Goal: Information Seeking & Learning: Compare options

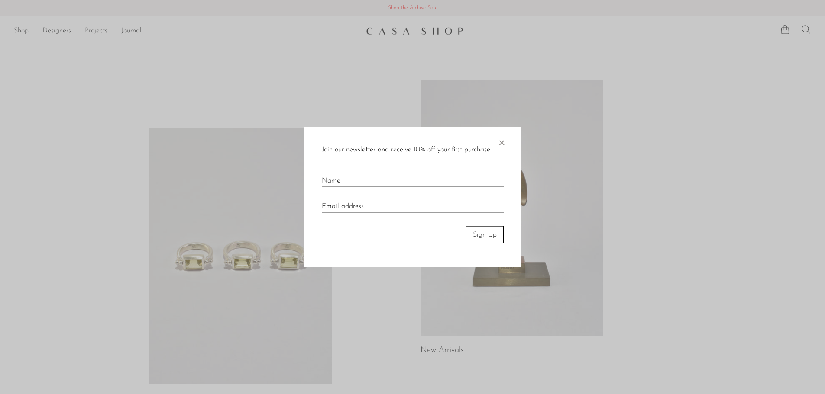
click at [502, 143] on span "×" at bounding box center [501, 141] width 9 height 28
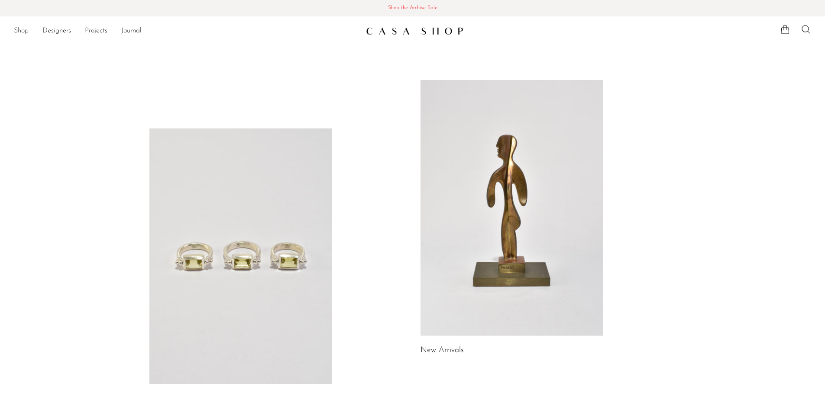
click at [25, 31] on link "Shop" at bounding box center [21, 31] width 15 height 11
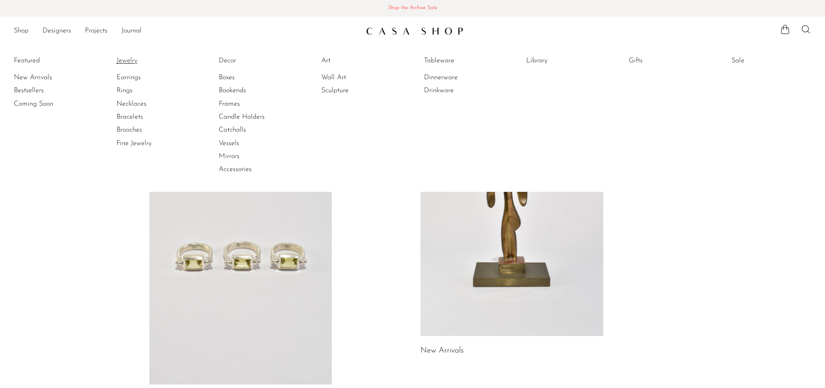
click at [125, 60] on link "Jewelry" at bounding box center [148, 61] width 65 height 10
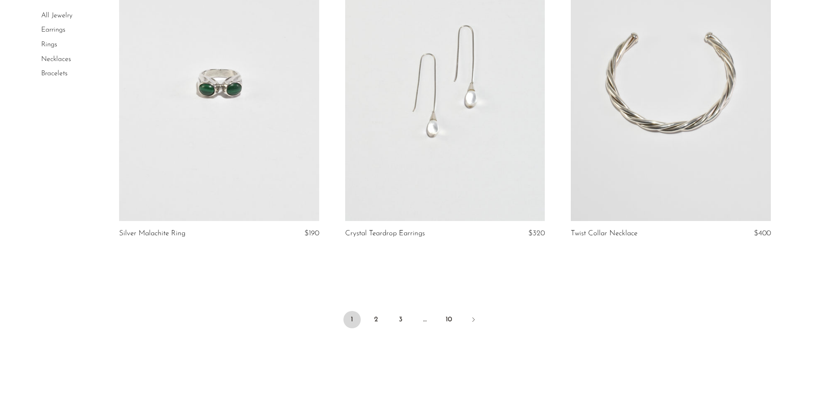
scroll to position [3636, 0]
click at [377, 317] on link "2" at bounding box center [376, 318] width 17 height 17
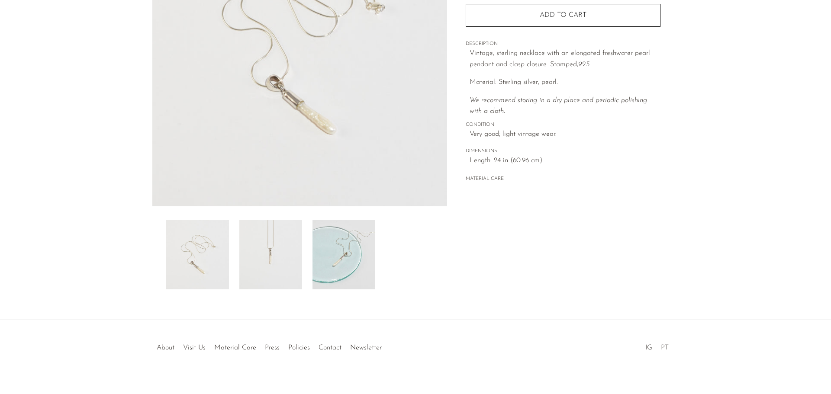
scroll to position [169, 0]
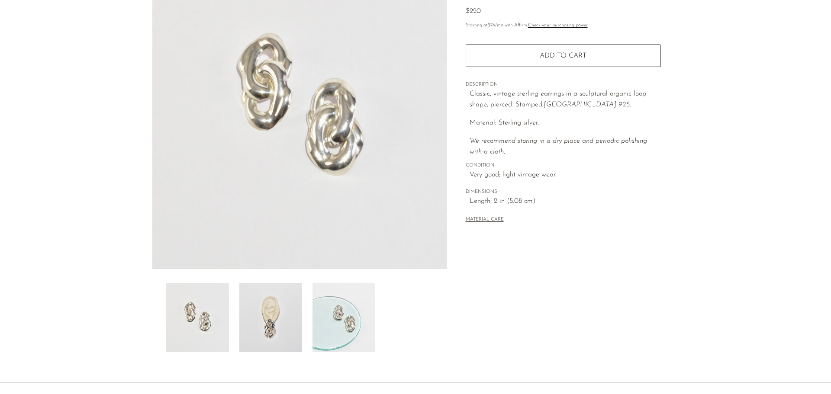
scroll to position [130, 0]
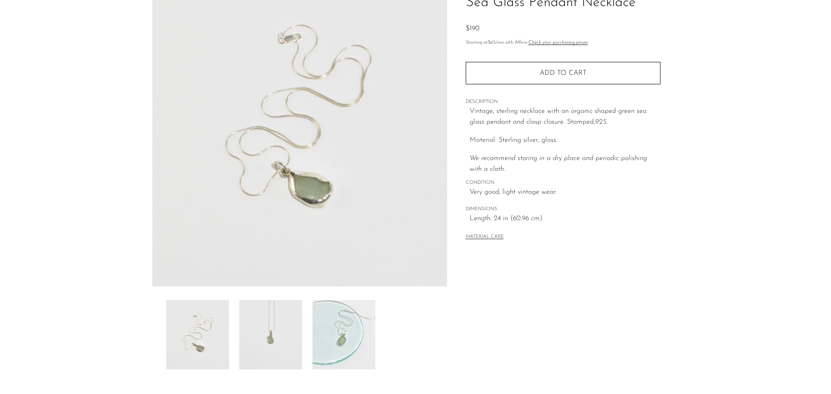
scroll to position [87, 0]
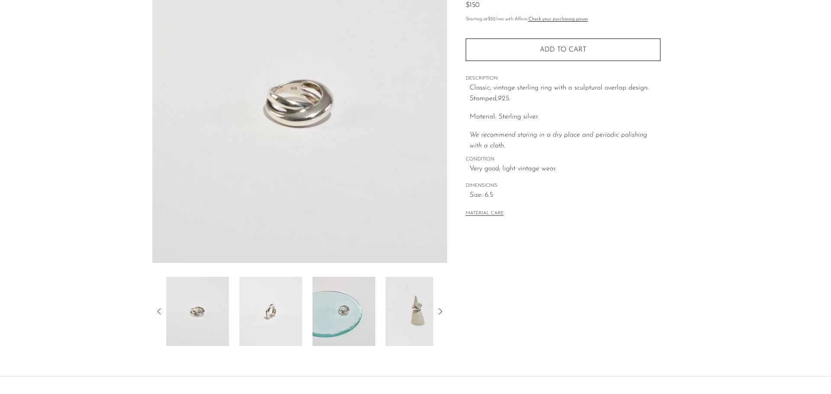
scroll to position [130, 0]
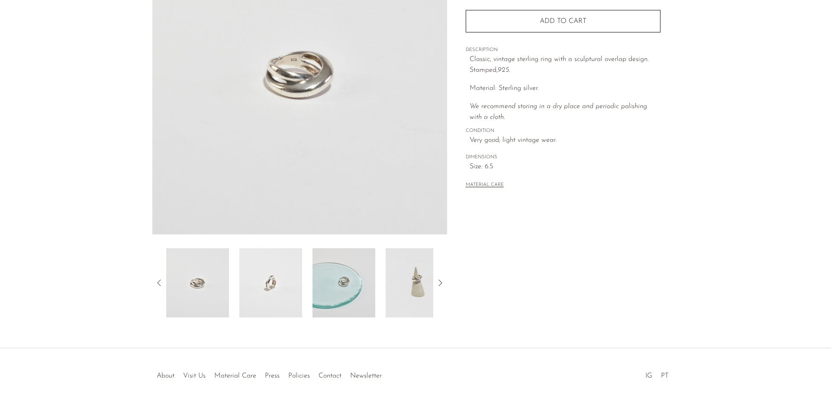
click at [403, 269] on img at bounding box center [417, 282] width 63 height 69
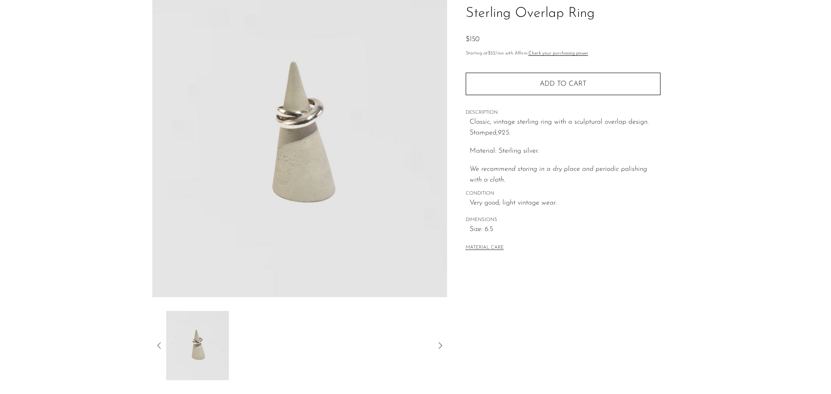
scroll to position [43, 0]
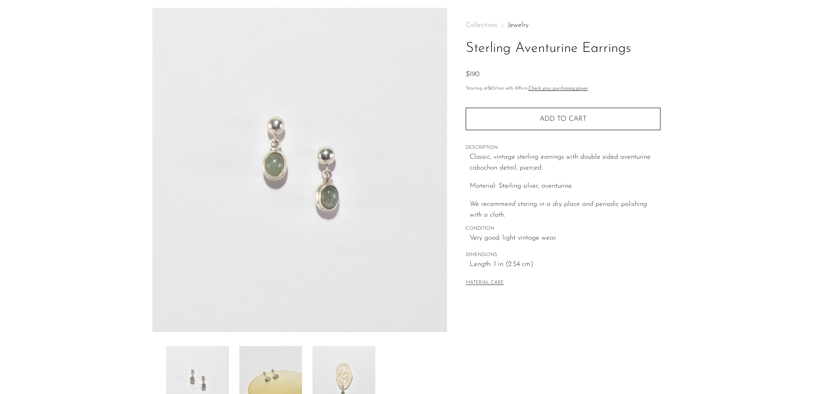
scroll to position [87, 0]
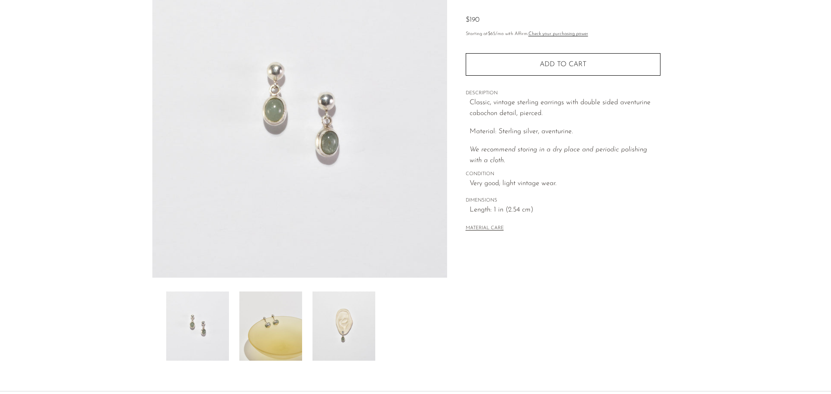
click at [330, 317] on img at bounding box center [344, 326] width 63 height 69
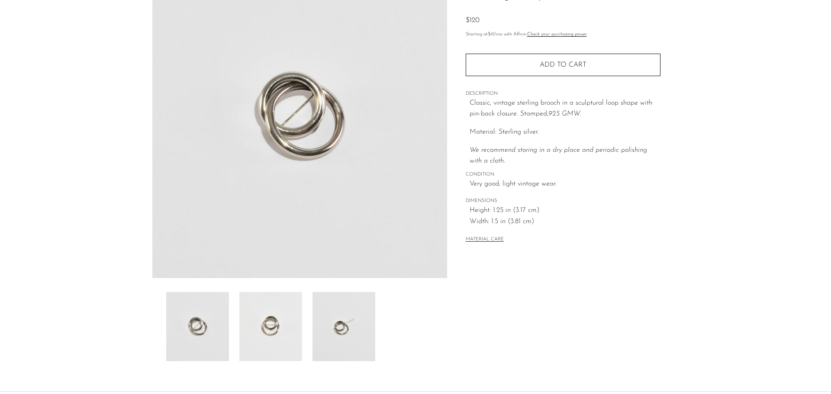
scroll to position [87, 0]
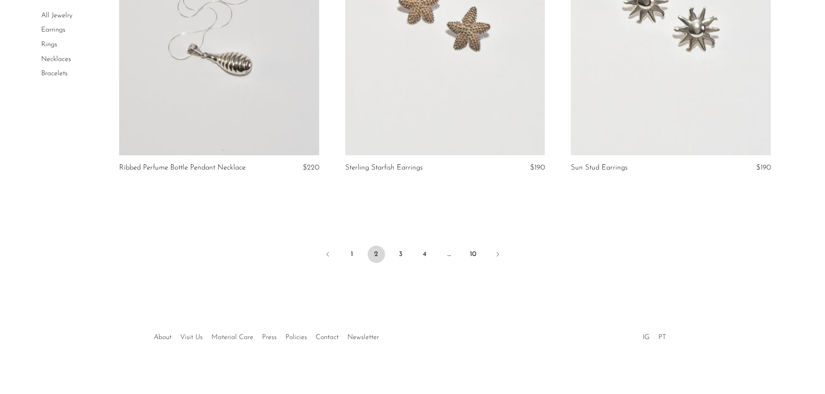
scroll to position [3710, 0]
click at [404, 256] on link "3" at bounding box center [400, 253] width 17 height 17
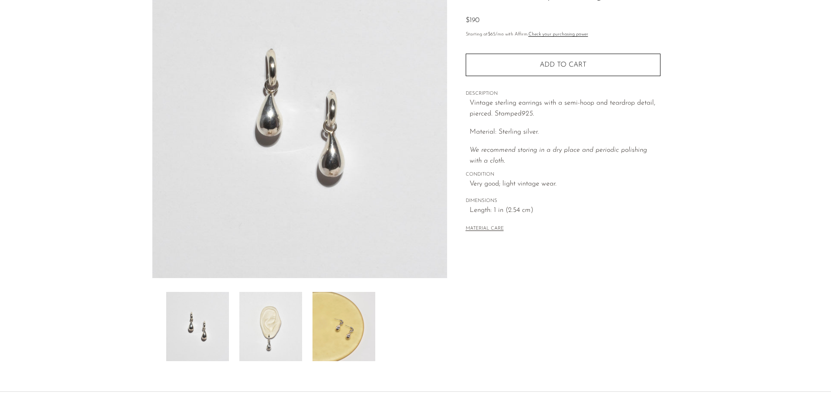
scroll to position [87, 0]
click at [298, 329] on img at bounding box center [270, 326] width 63 height 69
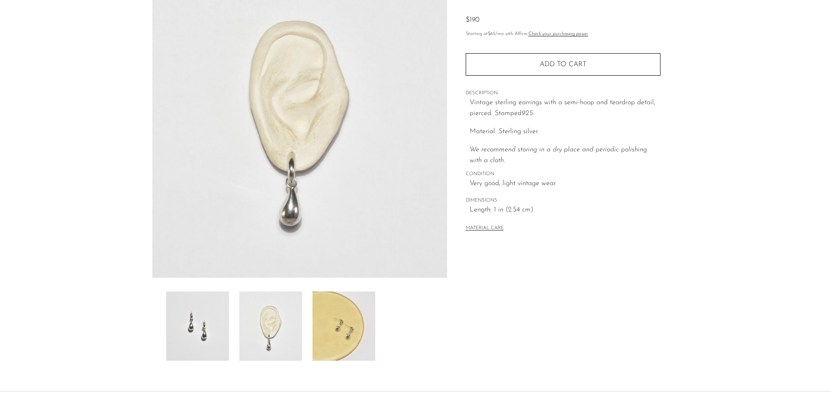
click at [323, 328] on img at bounding box center [344, 326] width 63 height 69
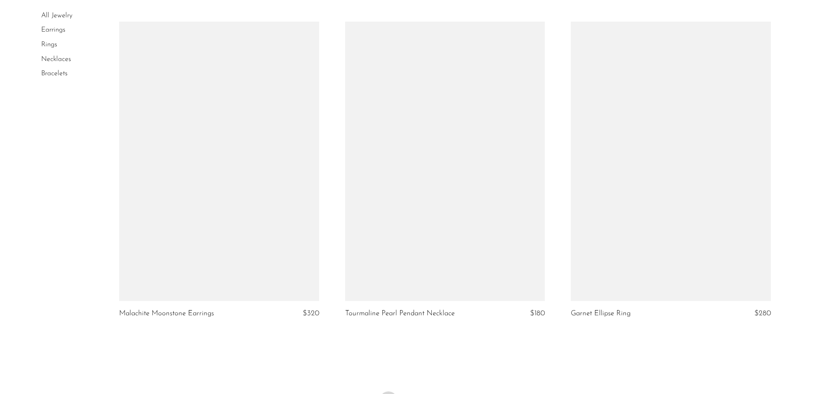
scroll to position [3710, 0]
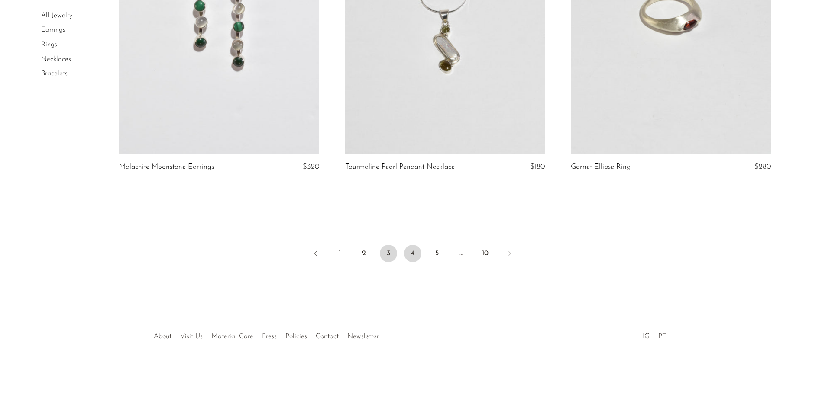
click at [415, 254] on link "4" at bounding box center [412, 253] width 17 height 17
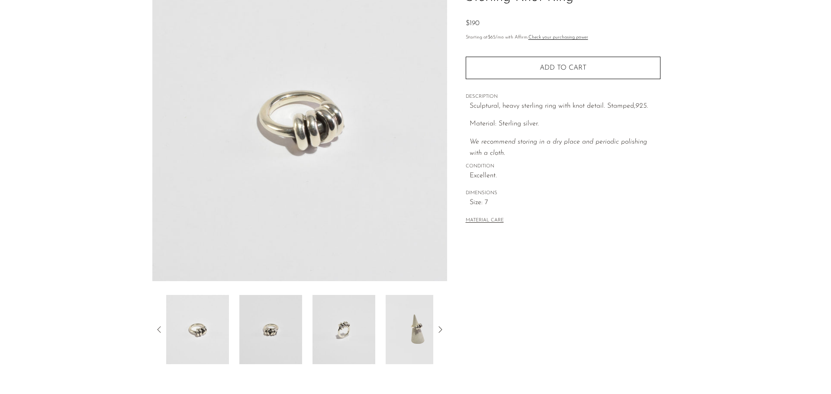
scroll to position [87, 0]
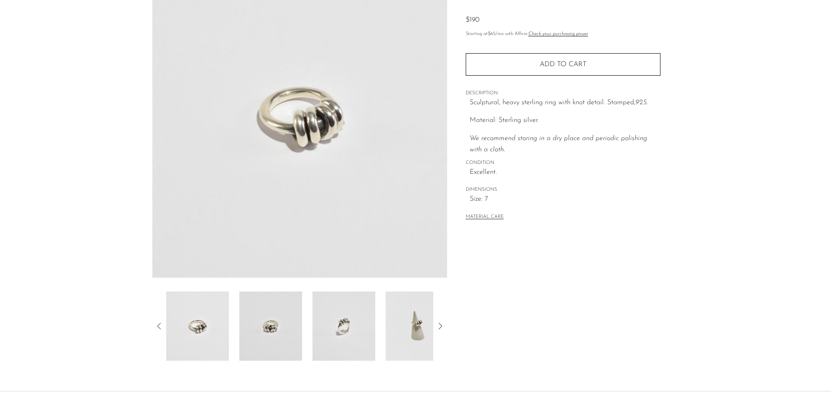
click at [407, 314] on img at bounding box center [417, 326] width 63 height 69
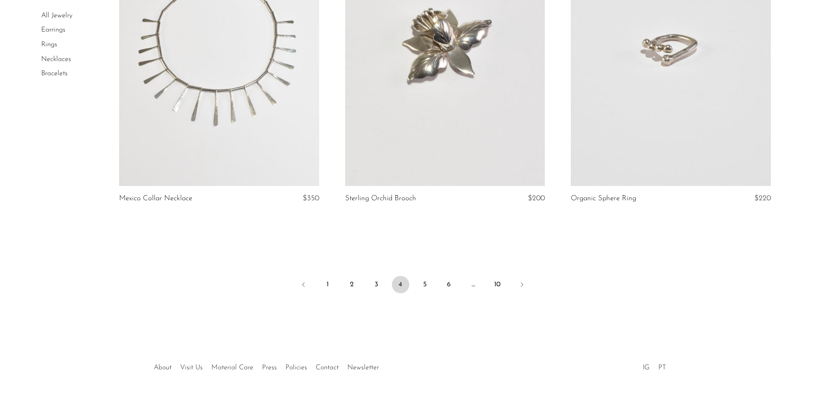
scroll to position [3723, 0]
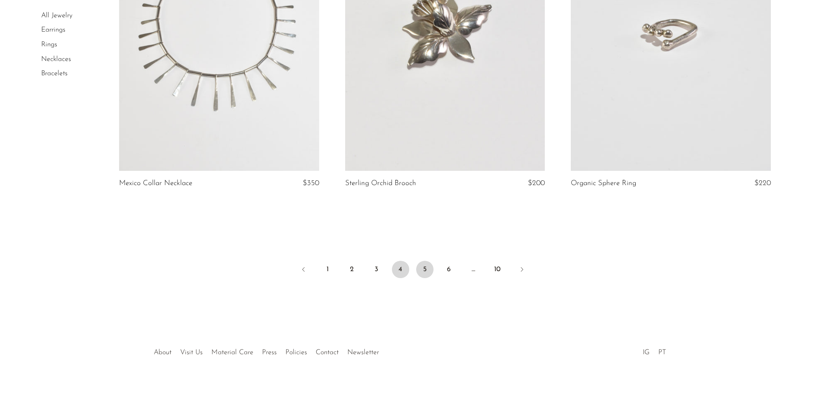
click at [432, 264] on link "5" at bounding box center [424, 269] width 17 height 17
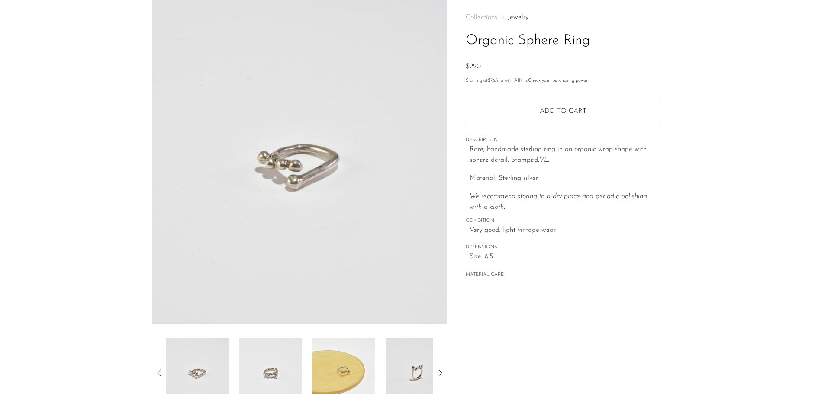
scroll to position [130, 0]
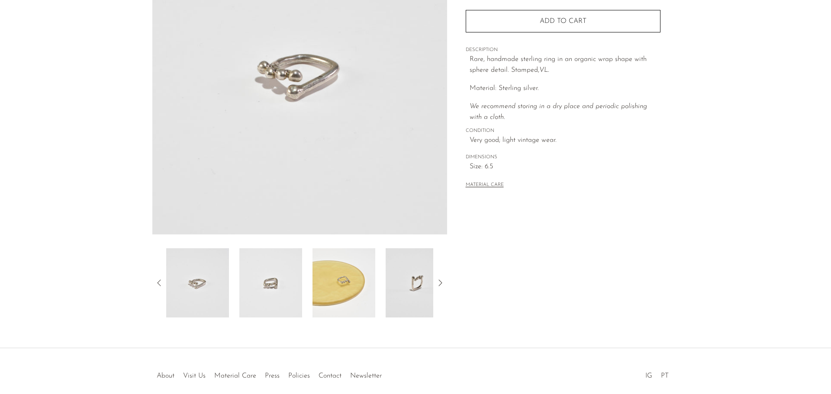
click at [442, 287] on icon at bounding box center [440, 283] width 10 height 10
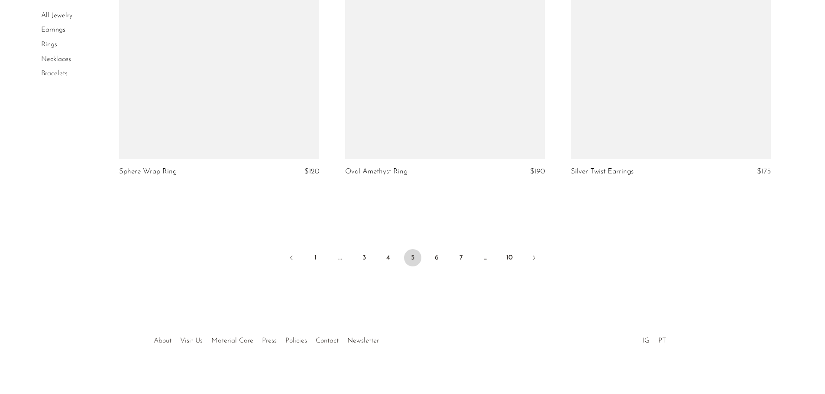
scroll to position [3722, 0]
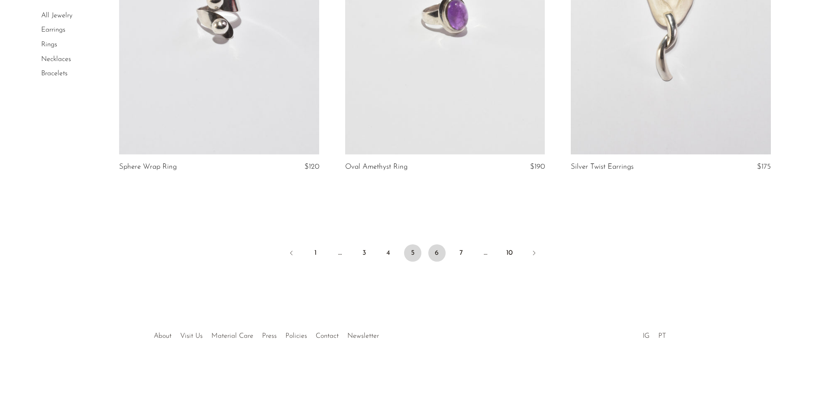
click at [438, 258] on link "6" at bounding box center [436, 253] width 17 height 17
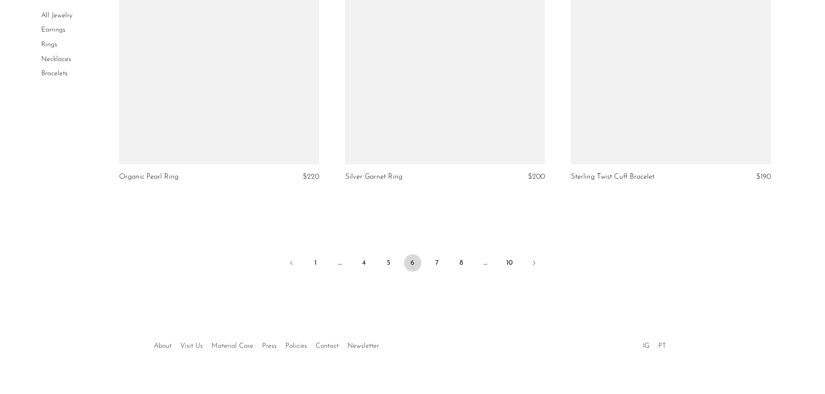
scroll to position [3702, 0]
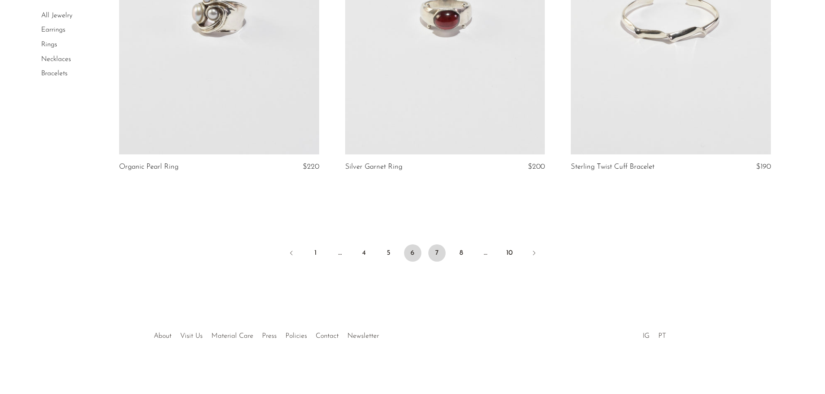
click at [436, 254] on link "7" at bounding box center [436, 253] width 17 height 17
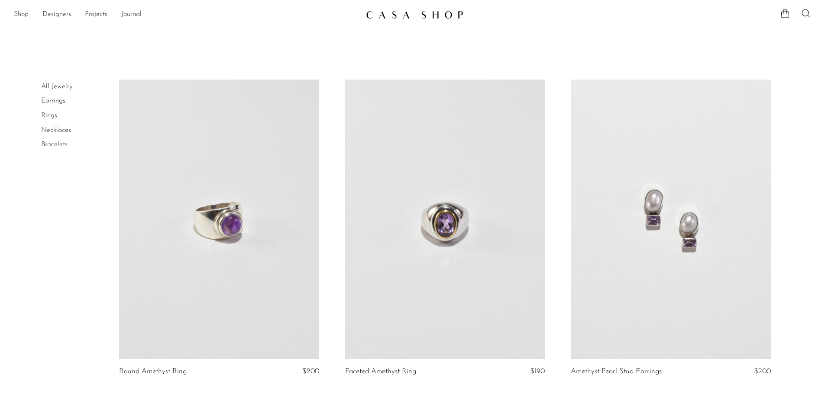
click at [17, 14] on link "Shop" at bounding box center [21, 14] width 15 height 11
click at [20, 17] on link "Shop" at bounding box center [21, 14] width 15 height 11
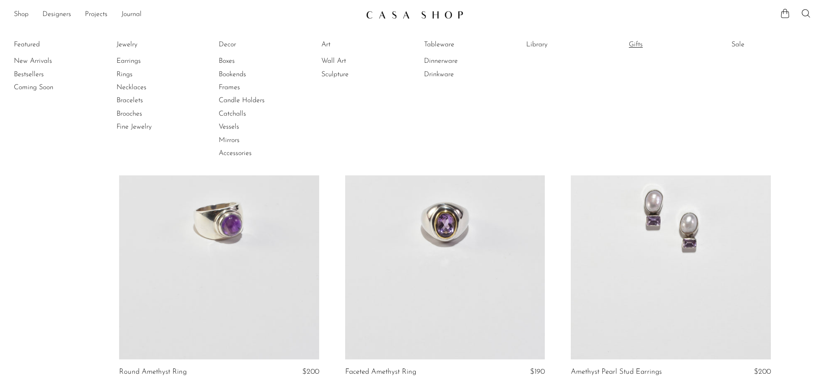
click at [640, 45] on link "Gifts" at bounding box center [661, 45] width 65 height 10
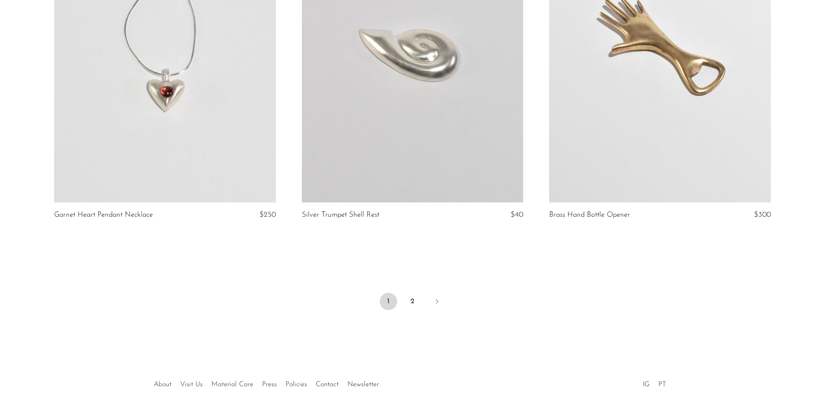
scroll to position [4026, 0]
click at [413, 300] on link "2" at bounding box center [412, 301] width 17 height 17
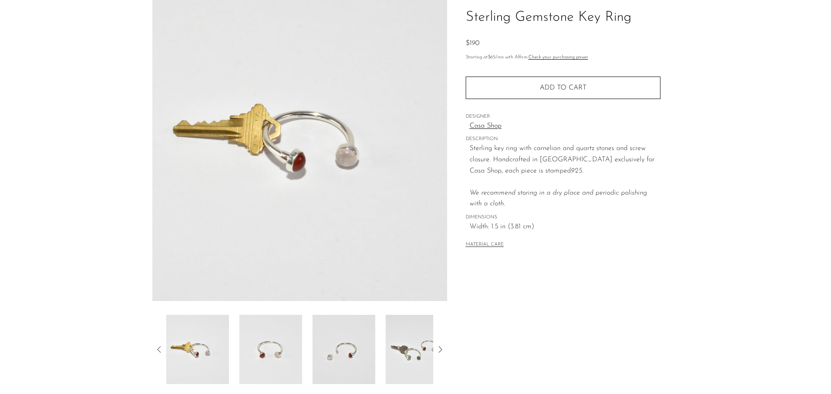
scroll to position [43, 0]
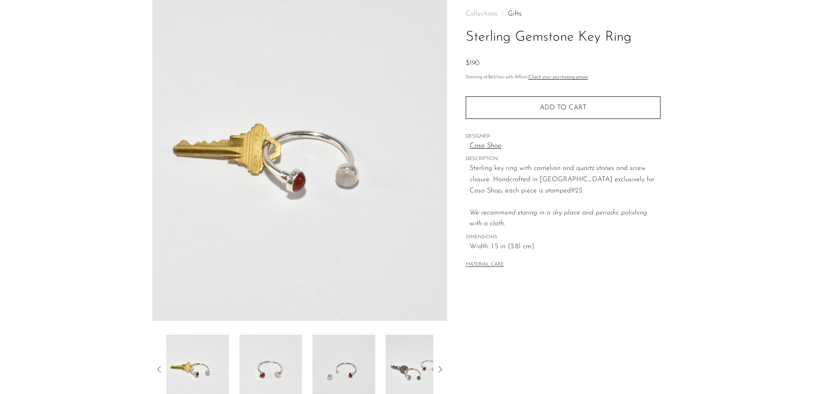
click at [417, 363] on img at bounding box center [417, 369] width 63 height 69
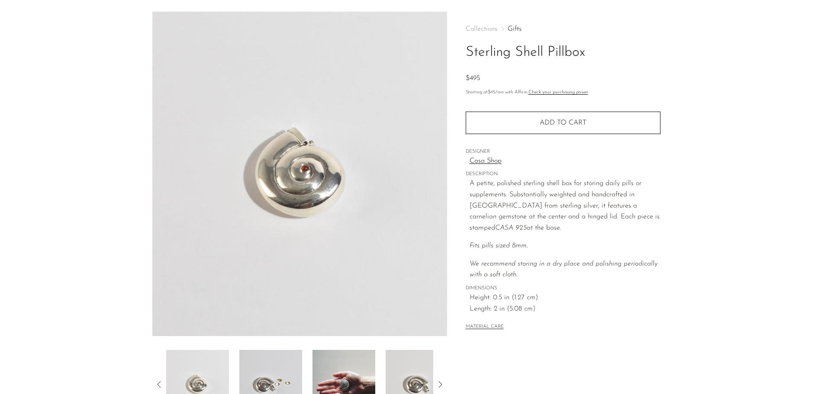
scroll to position [43, 0]
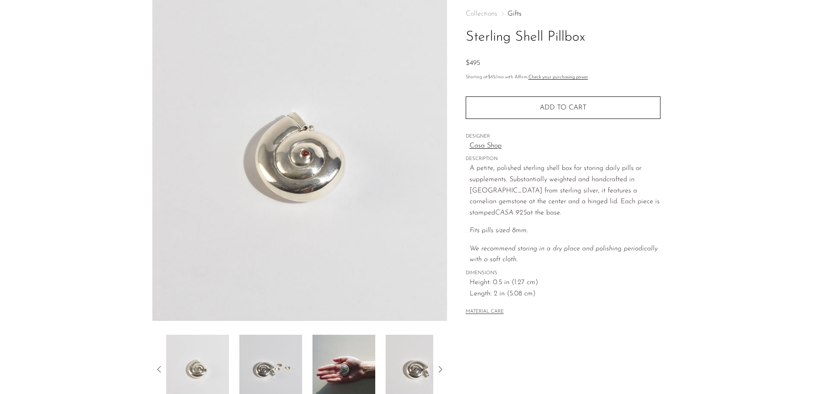
click at [355, 355] on img at bounding box center [344, 369] width 63 height 69
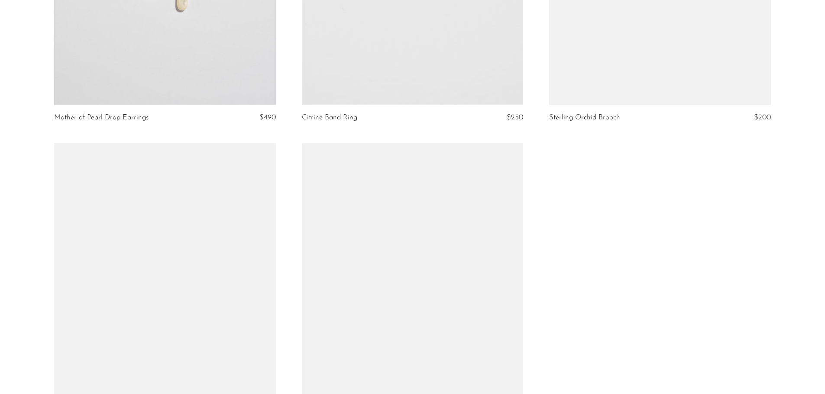
scroll to position [3074, 0]
